Goal: Task Accomplishment & Management: Manage account settings

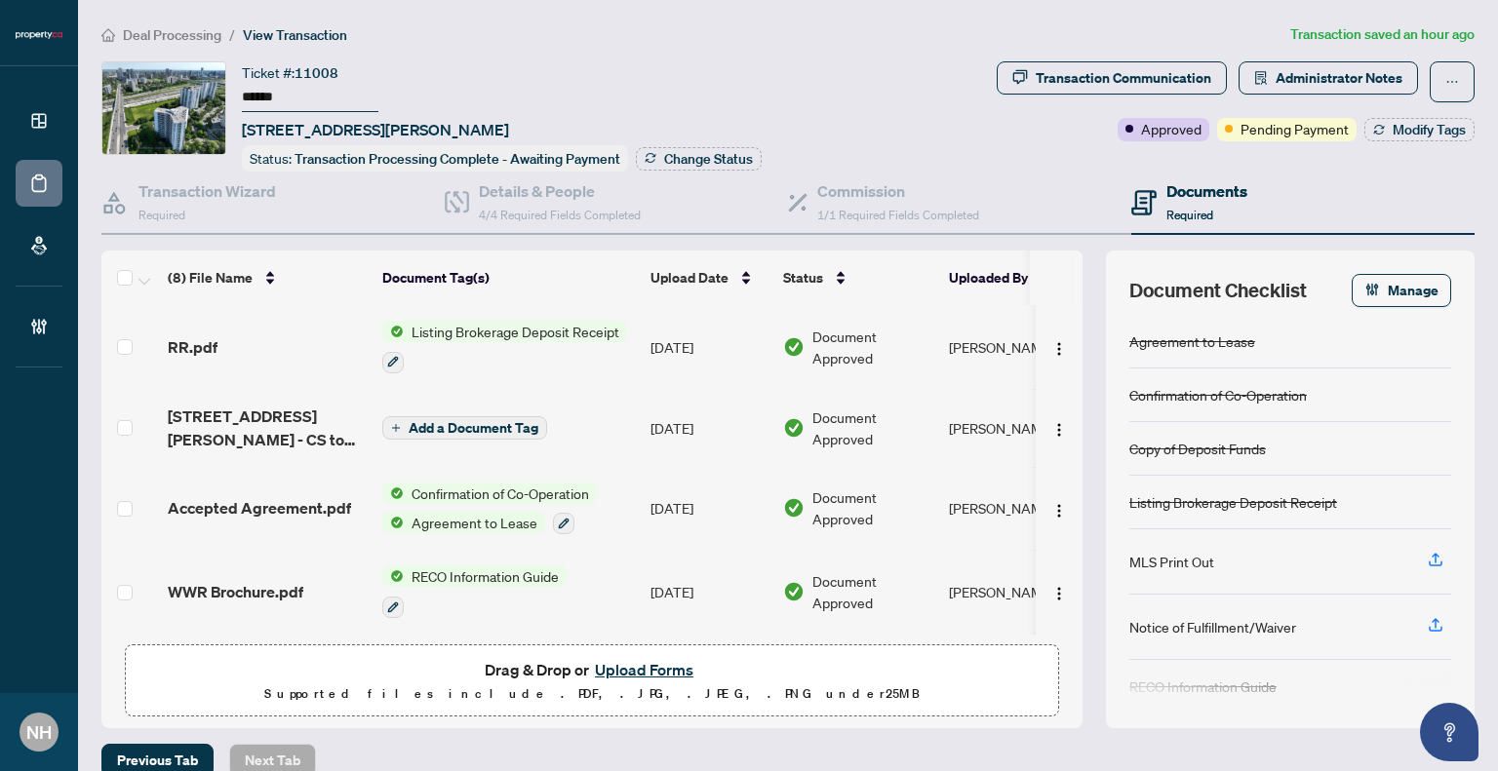
scroll to position [88, 0]
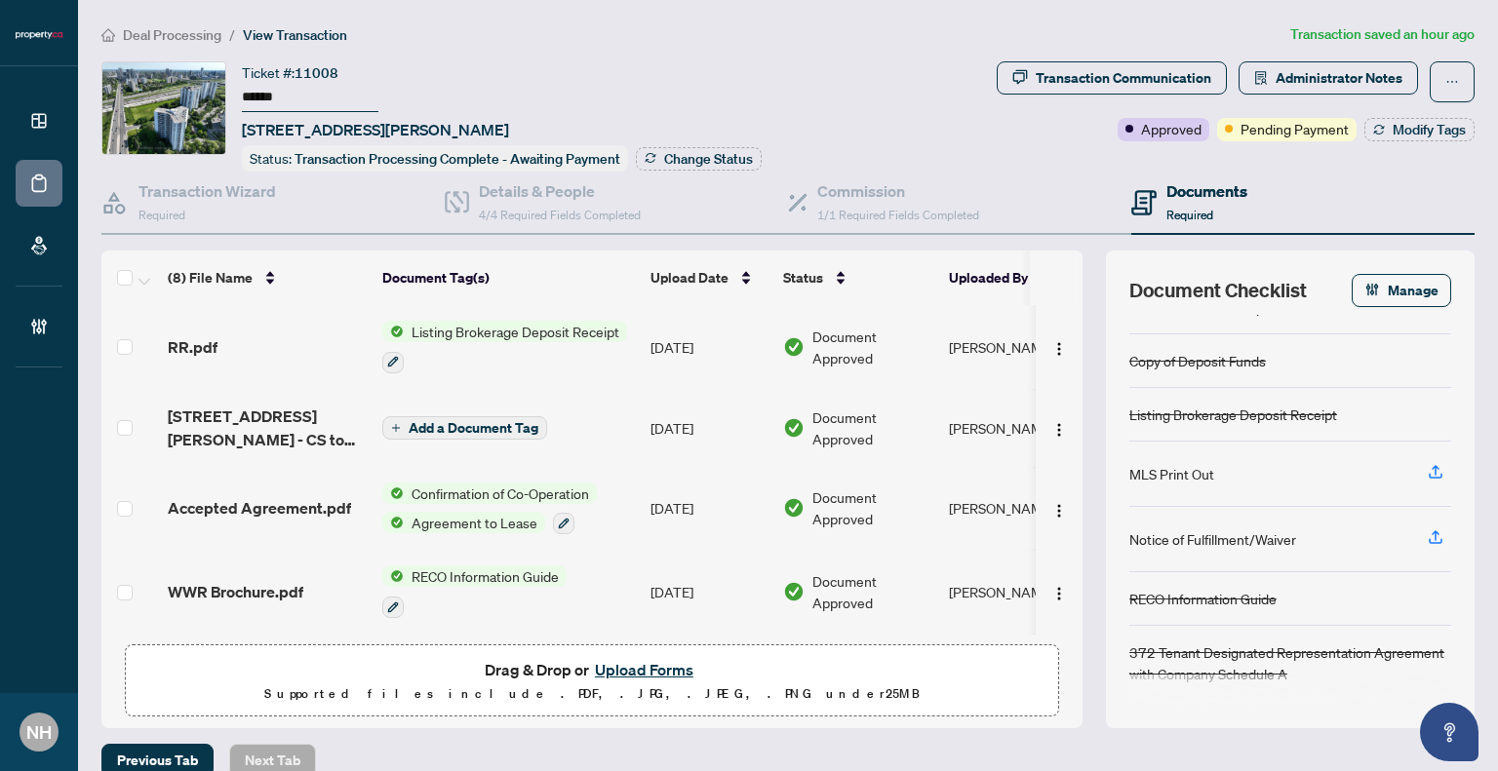
click at [152, 36] on span "Deal Processing" at bounding box center [172, 35] width 98 height 18
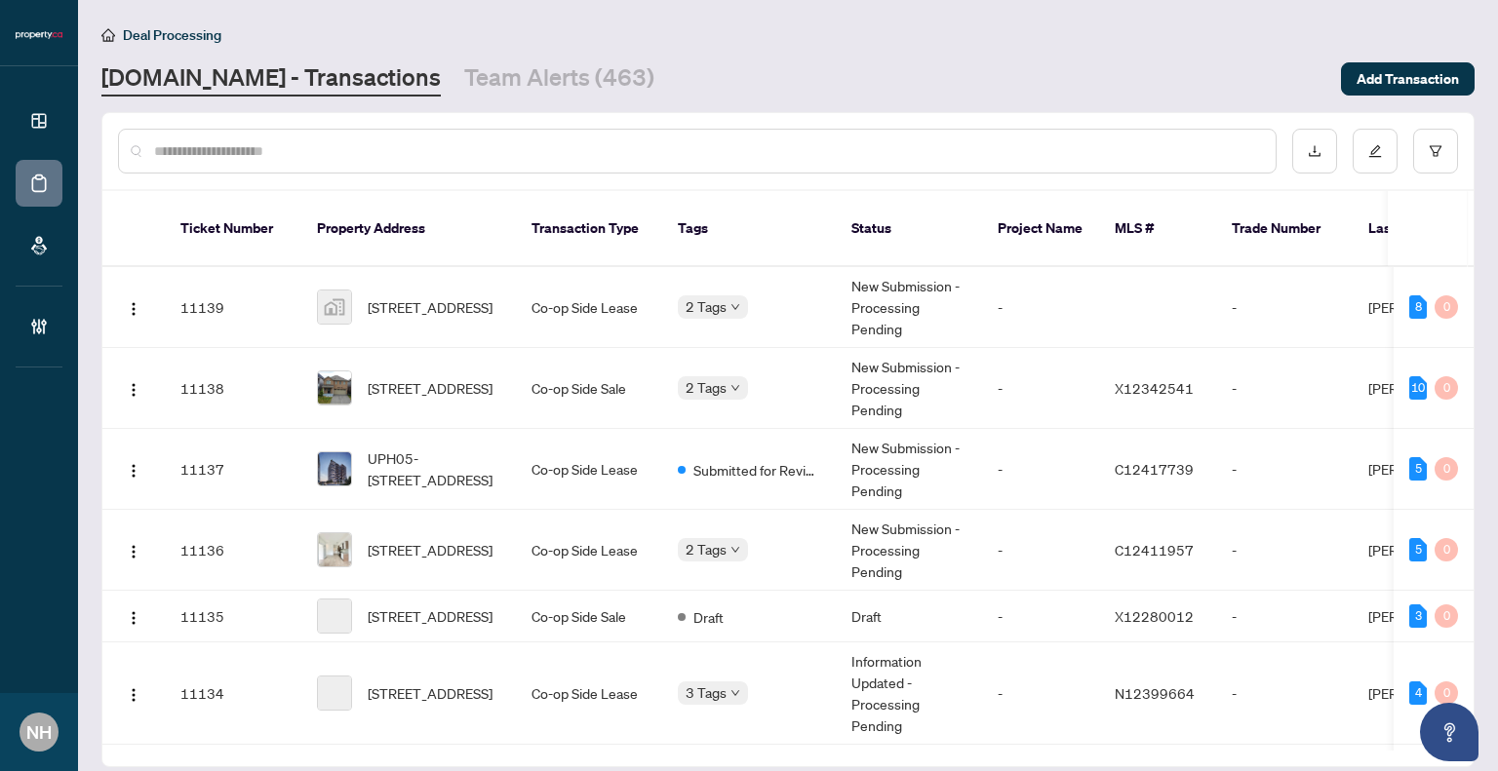
drag, startPoint x: 273, startPoint y: 152, endPoint x: 273, endPoint y: 132, distance: 20.5
click at [272, 152] on input "text" at bounding box center [707, 150] width 1106 height 21
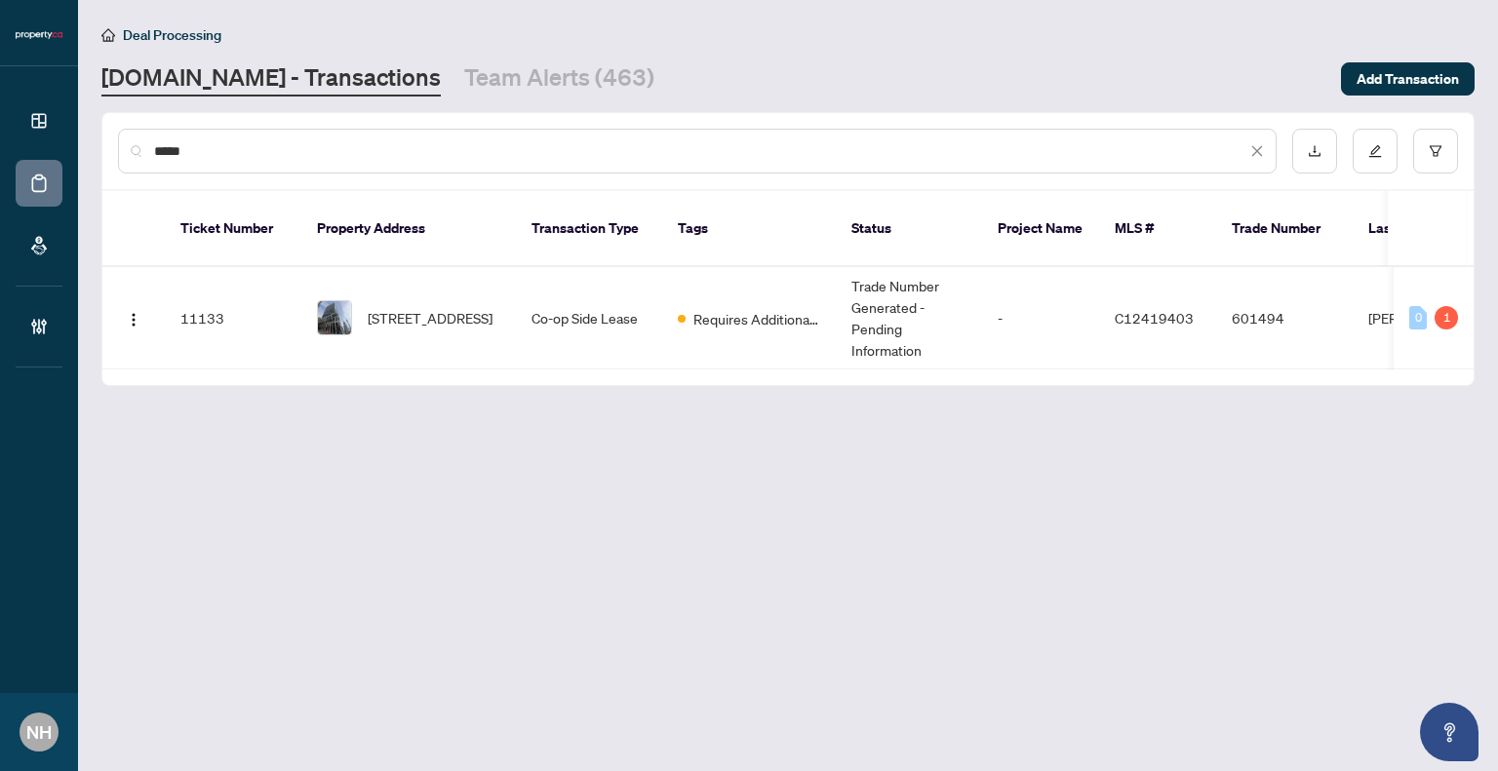
type input "*****"
click at [471, 307] on span "3206-470 Front St, Toronto, Ontario M5V 0V6, Canada" at bounding box center [430, 317] width 125 height 21
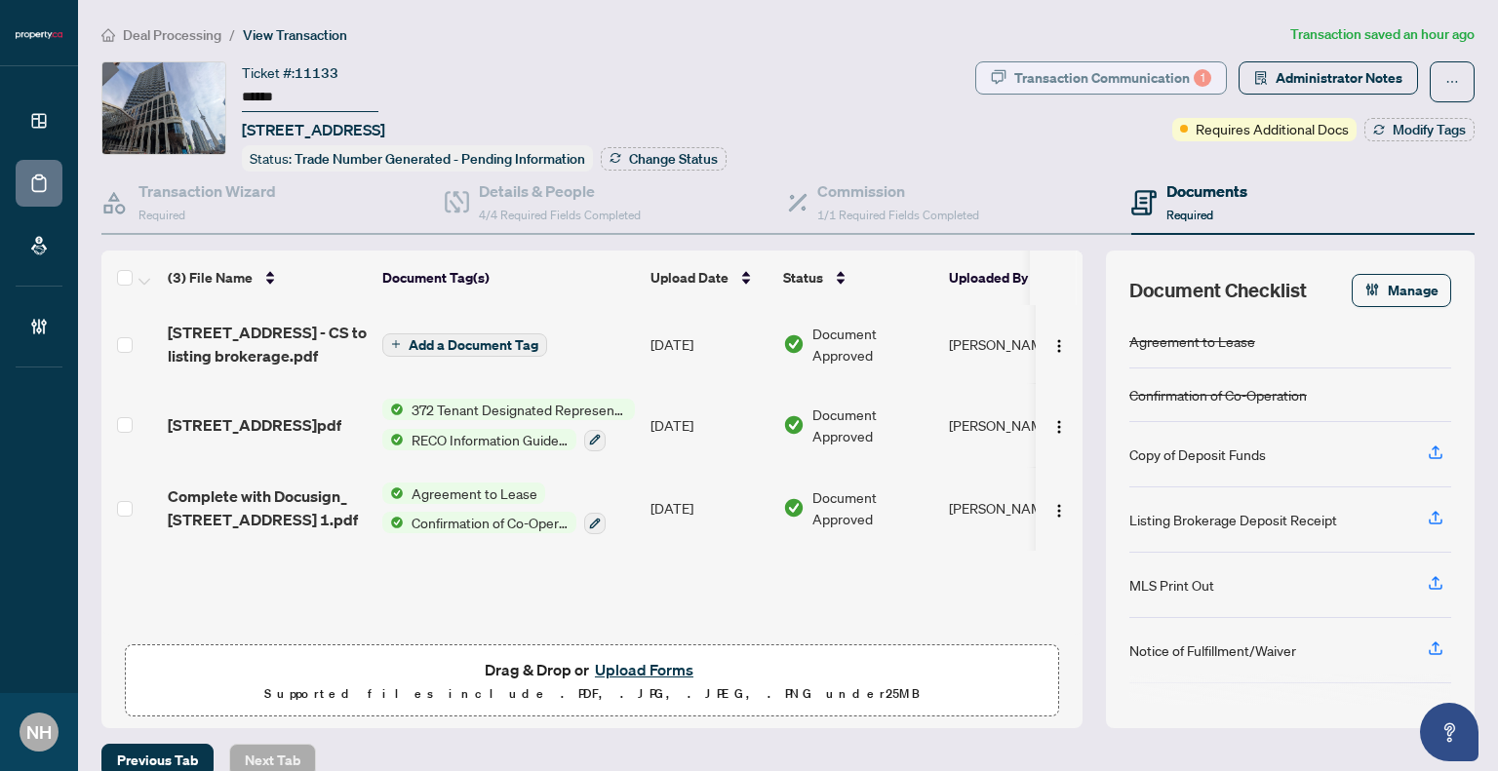
click at [1097, 70] on div "Transaction Communication 1" at bounding box center [1112, 77] width 197 height 31
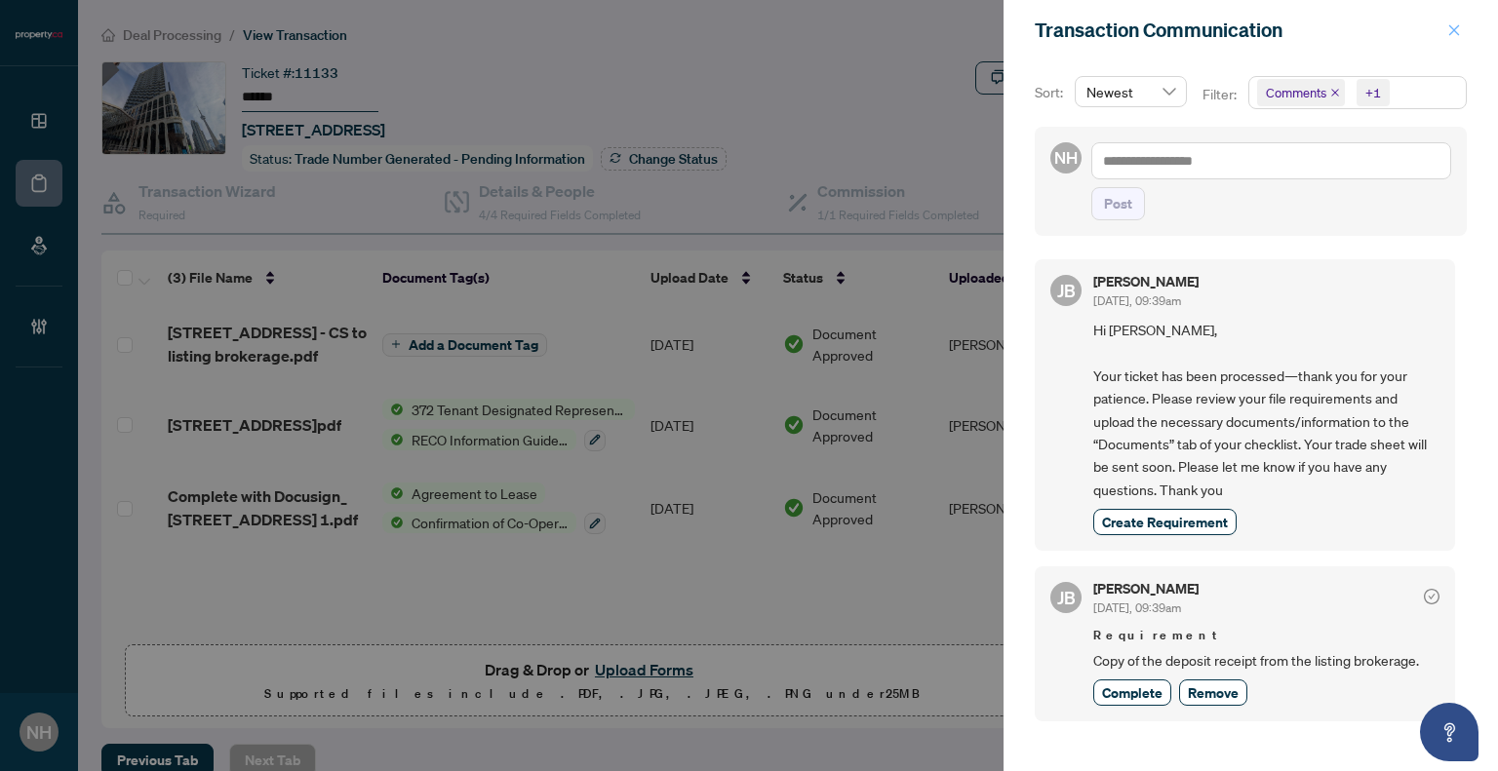
click at [1456, 27] on icon "close" at bounding box center [1454, 29] width 11 height 11
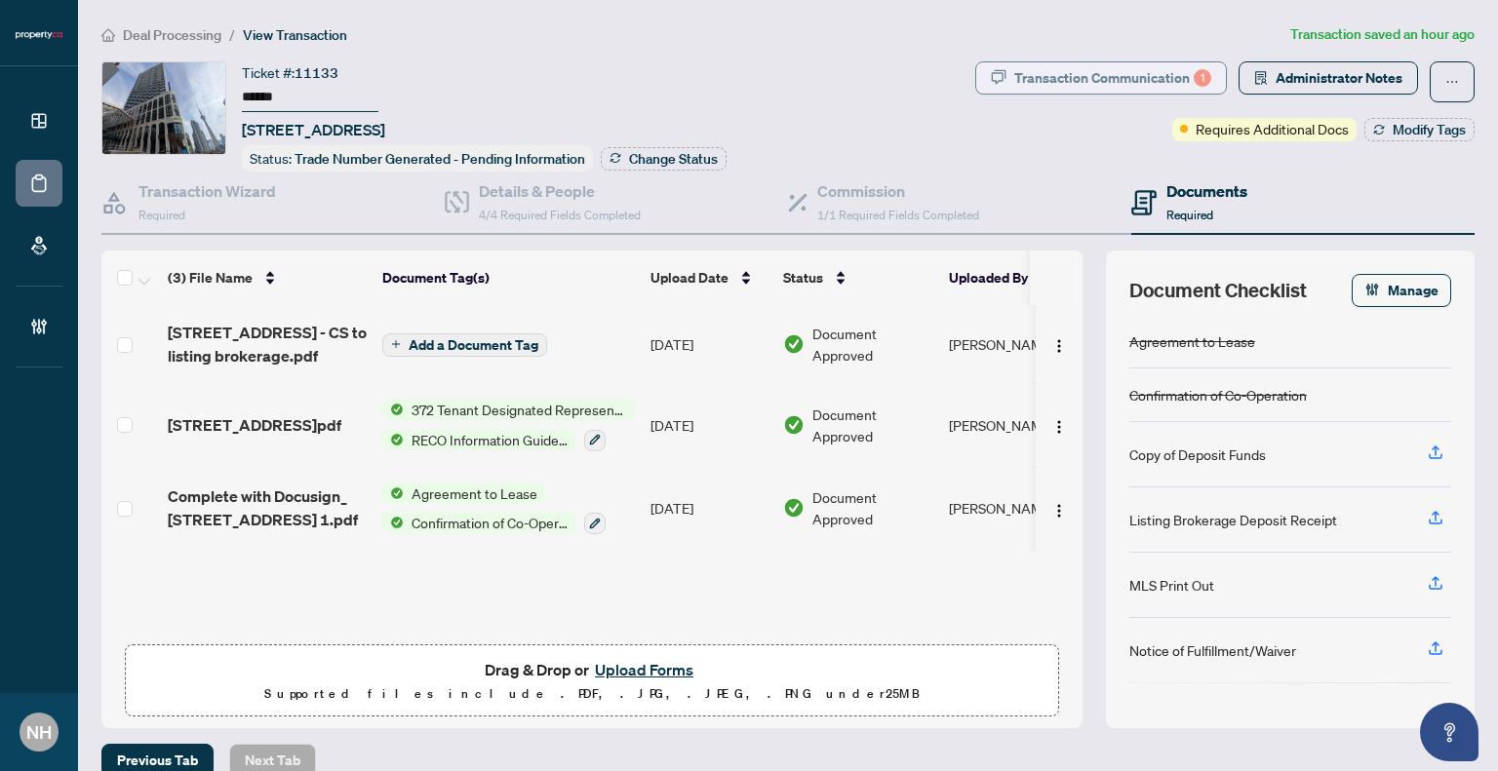
click at [1092, 82] on div "Transaction Communication 1" at bounding box center [1112, 77] width 197 height 31
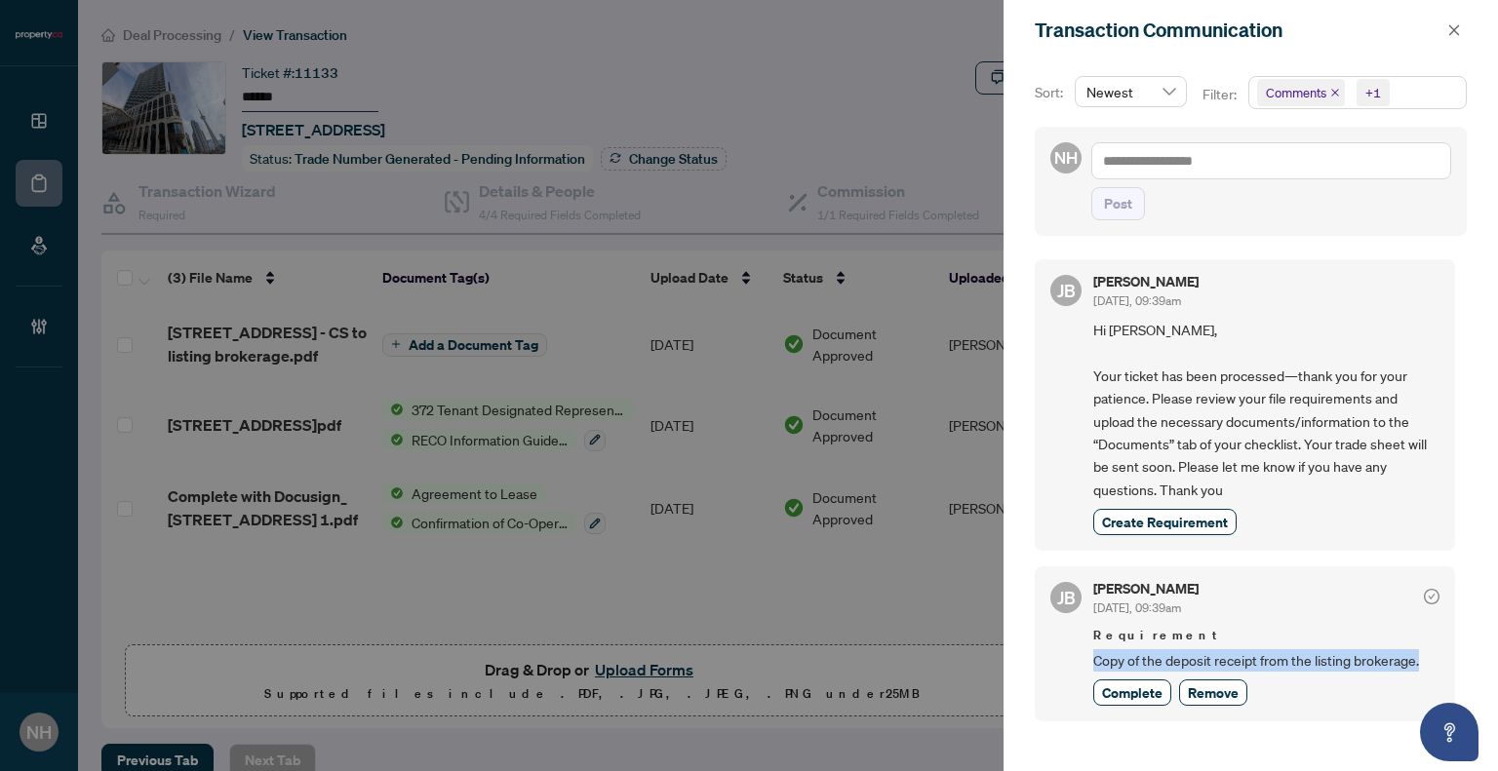
drag, startPoint x: 1090, startPoint y: 651, endPoint x: 1442, endPoint y: 672, distance: 352.6
click at [1442, 672] on div "JB Jean Belarde Sep/29/2025, 09:39am Requirement Copy of the deposit receipt fr…" at bounding box center [1245, 644] width 420 height 155
copy span "Copy of the deposit receipt from the listing brokerage."
click at [1457, 21] on span "button" at bounding box center [1454, 30] width 14 height 31
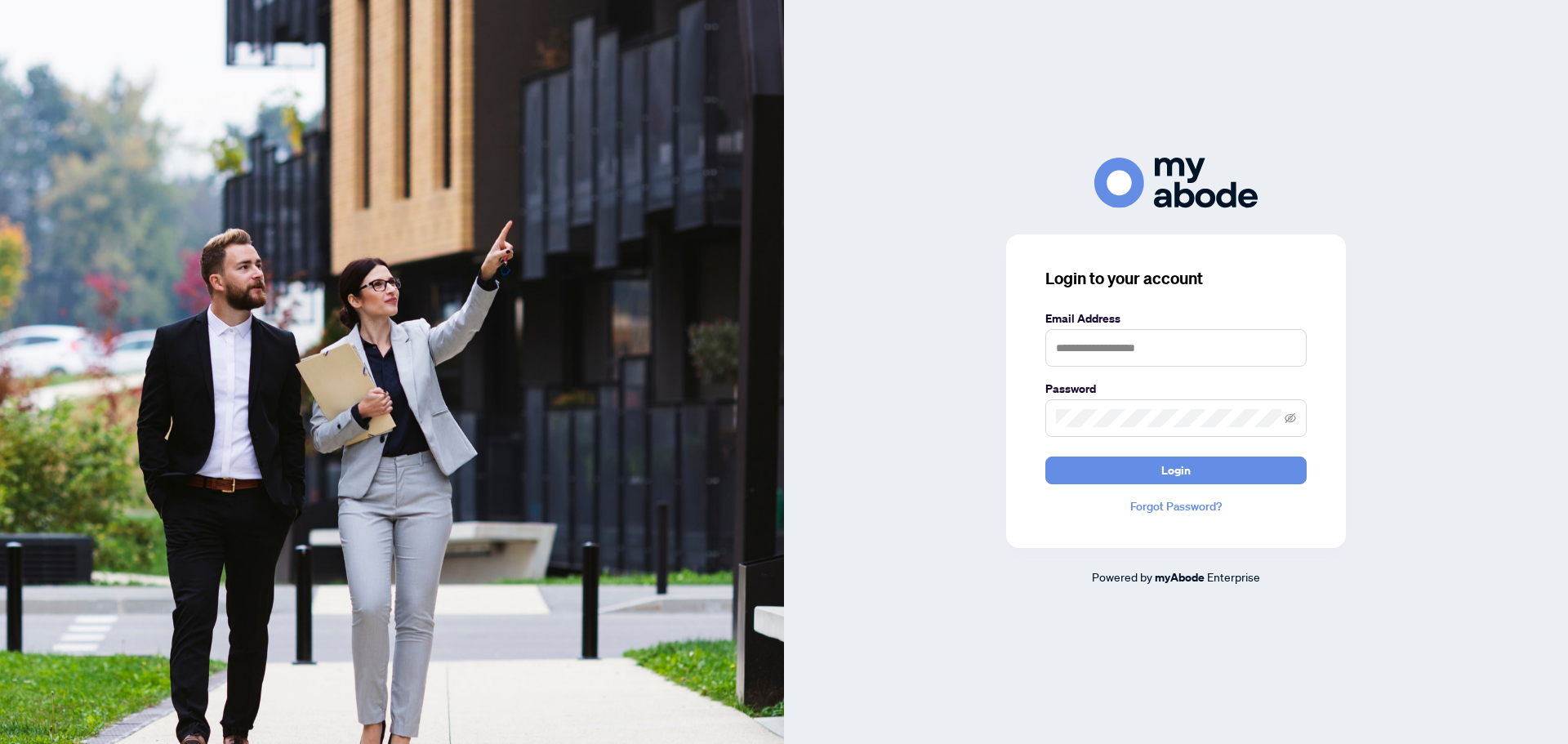
click at [1289, 349] on keeper-lock "Open Keeper Popup" at bounding box center [1287, 348] width 19 height 19
type input "**********"
click at [1248, 462] on button "Login" at bounding box center [1176, 470] width 261 height 28
